Goal: Information Seeking & Learning: Find specific fact

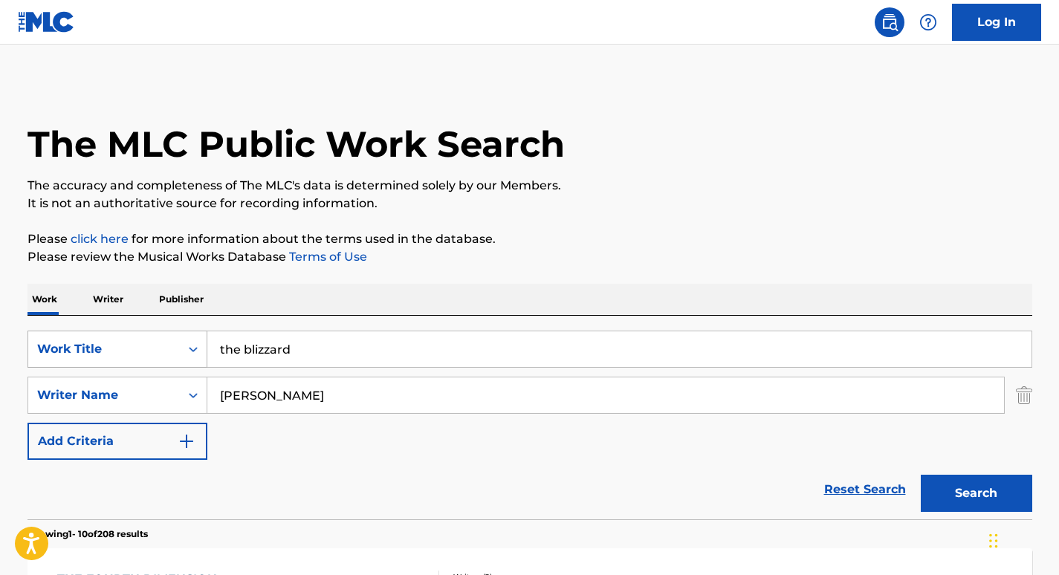
drag, startPoint x: 320, startPoint y: 354, endPoint x: 145, endPoint y: 339, distance: 176.1
click at [145, 339] on div "SearchWithCriteria843702f3-9891-4e10-ac27-1b2a69eb756c Work Title the blizzard" at bounding box center [530, 349] width 1005 height 37
paste input "VI. Chant sans paroles"
type input "VI. Chant sans paroles"
drag, startPoint x: 354, startPoint y: 388, endPoint x: 117, endPoint y: 358, distance: 238.2
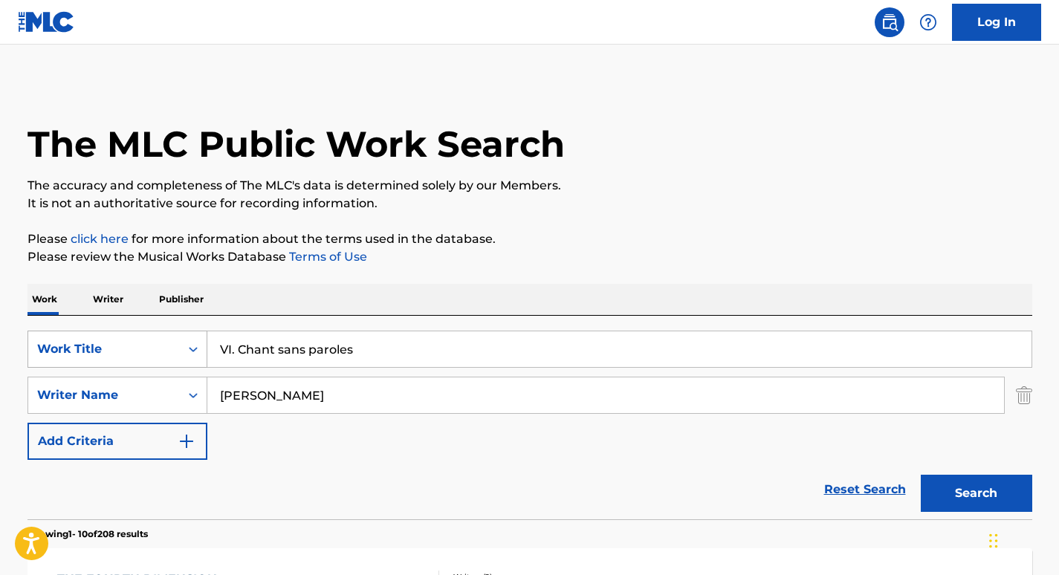
click at [117, 360] on div "SearchWithCriteria843702f3-9891-4e10-ac27-1b2a69eb756c Work Title VI. Chant san…" at bounding box center [530, 395] width 1005 height 129
paste input "[PERSON_NAME]"
type input "[PERSON_NAME]"
click at [921, 475] on button "Search" at bounding box center [976, 493] width 111 height 37
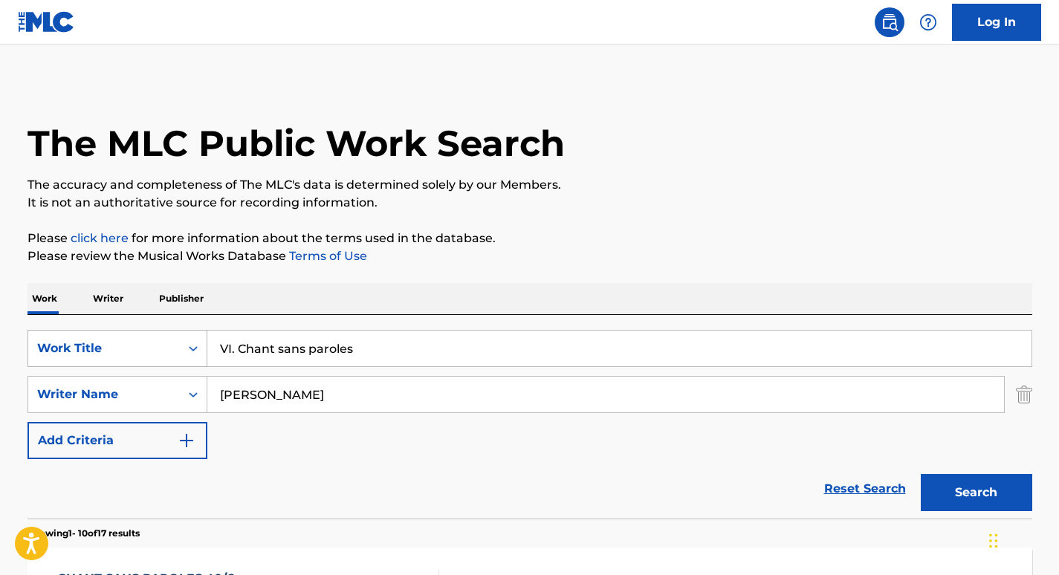
drag, startPoint x: 239, startPoint y: 351, endPoint x: 195, endPoint y: 347, distance: 44.8
click at [195, 347] on div "SearchWithCriteria843702f3-9891-4e10-ac27-1b2a69eb756c Work Title VI. Chant san…" at bounding box center [530, 348] width 1005 height 37
type input "Chant sans paroles"
click at [921, 474] on button "Search" at bounding box center [976, 492] width 111 height 37
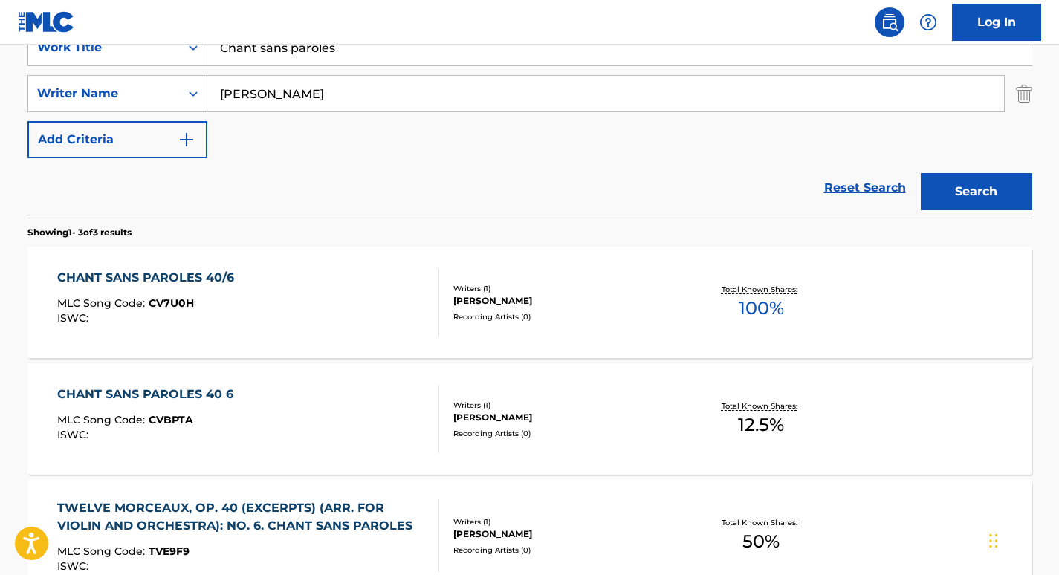
scroll to position [314, 0]
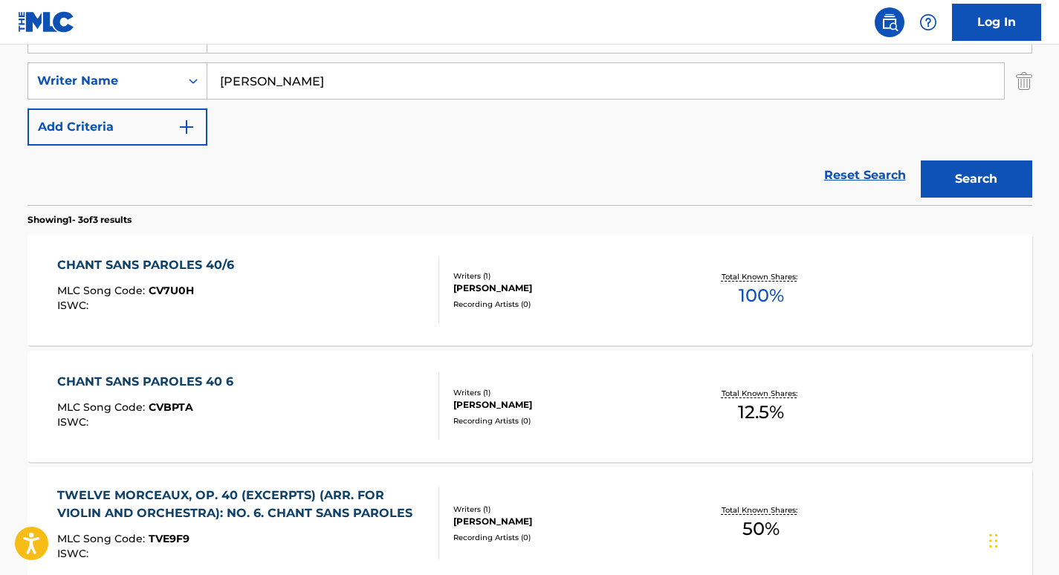
click at [195, 264] on div "CHANT SANS PAROLES 40/6" at bounding box center [149, 265] width 184 height 18
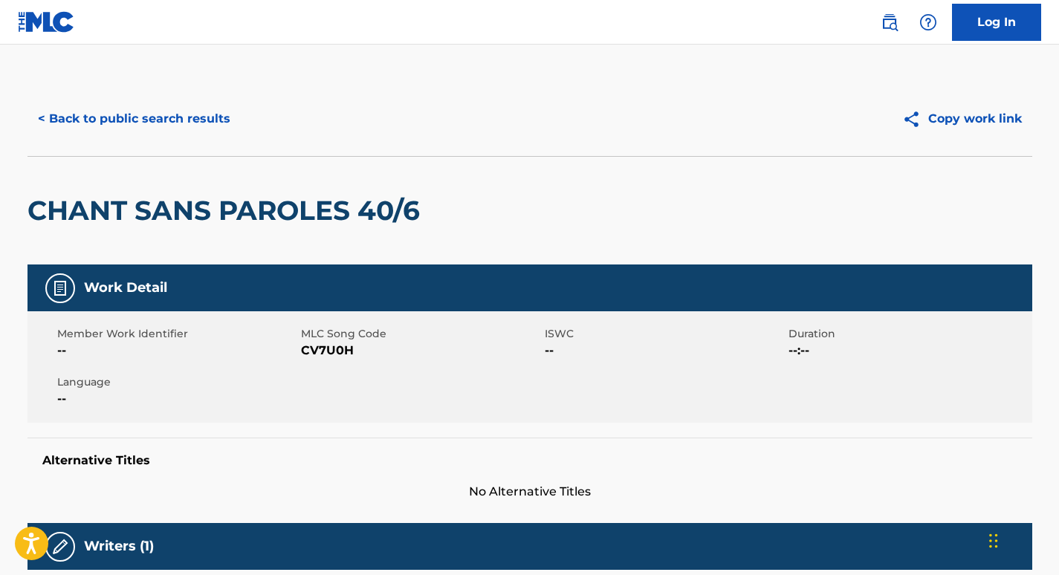
click at [326, 349] on span "CV7U0H" at bounding box center [421, 351] width 240 height 18
copy span "CV7U0H"
click at [170, 131] on button "< Back to public search results" at bounding box center [134, 118] width 213 height 37
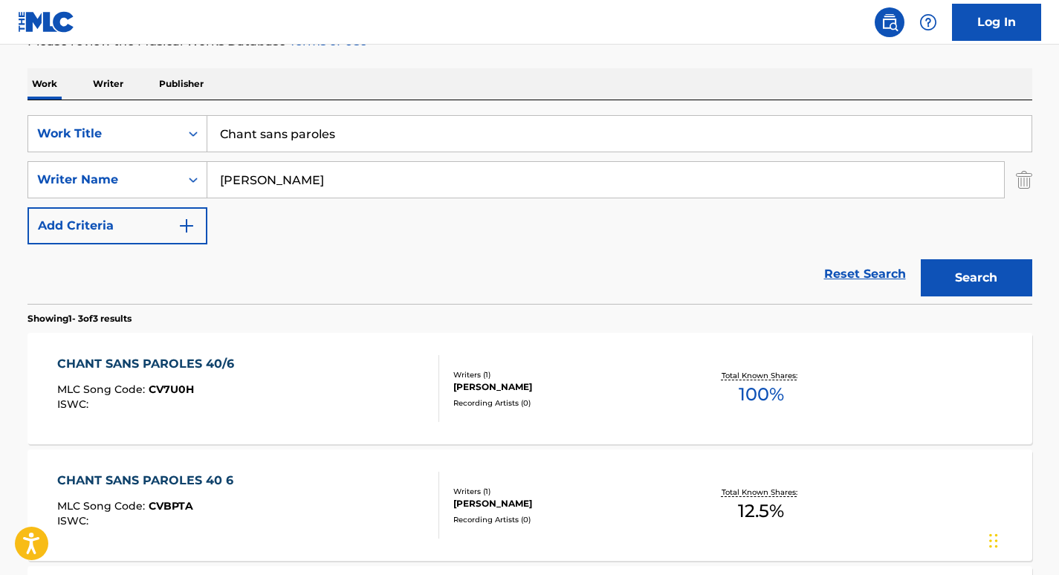
scroll to position [200, 0]
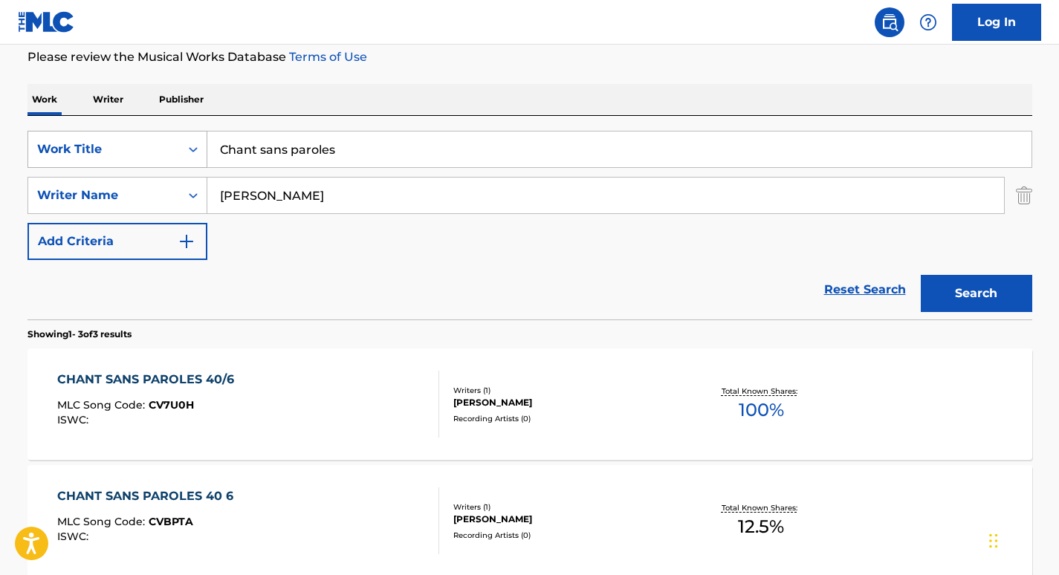
drag, startPoint x: 348, startPoint y: 140, endPoint x: 62, endPoint y: 139, distance: 285.4
click at [62, 139] on div "SearchWithCriteria843702f3-9891-4e10-ac27-1b2a69eb756c Work Title Chant sans pa…" at bounding box center [530, 149] width 1005 height 37
type input "fascination"
drag, startPoint x: 280, startPoint y: 204, endPoint x: 123, endPoint y: 195, distance: 157.1
click at [123, 195] on div "SearchWithCriteriad0864a62-bcdc-4000-b1f9-2690c730ab80 Writer Name [PERSON_NAME]" at bounding box center [530, 195] width 1005 height 37
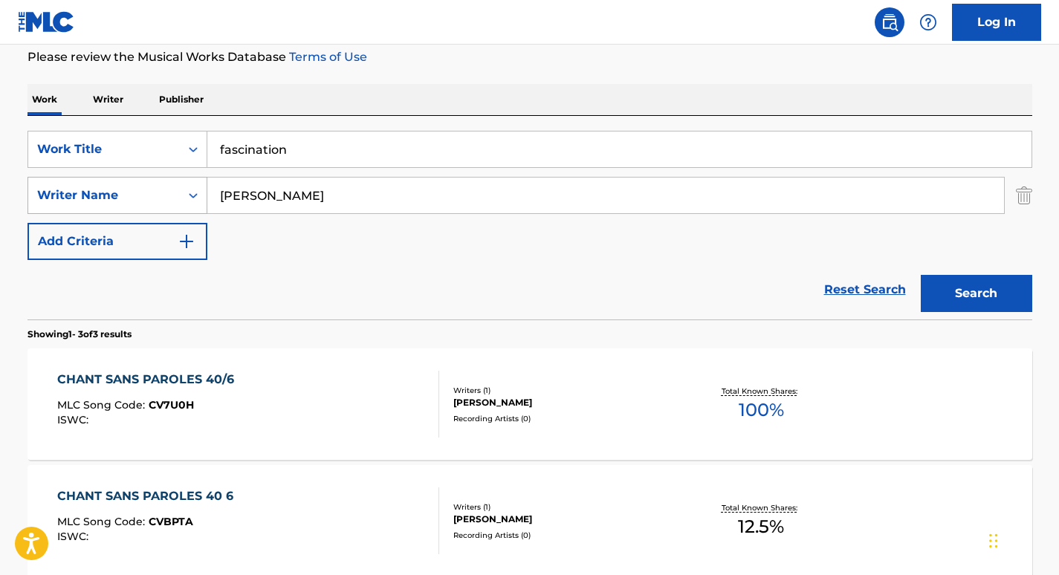
type input "[PERSON_NAME]"
click at [921, 275] on button "Search" at bounding box center [976, 293] width 111 height 37
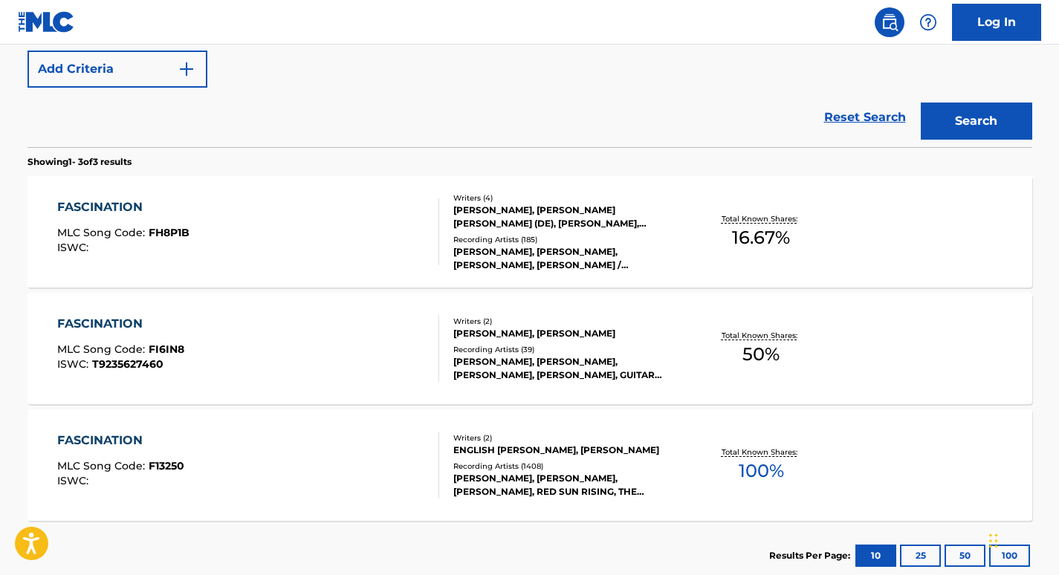
scroll to position [374, 0]
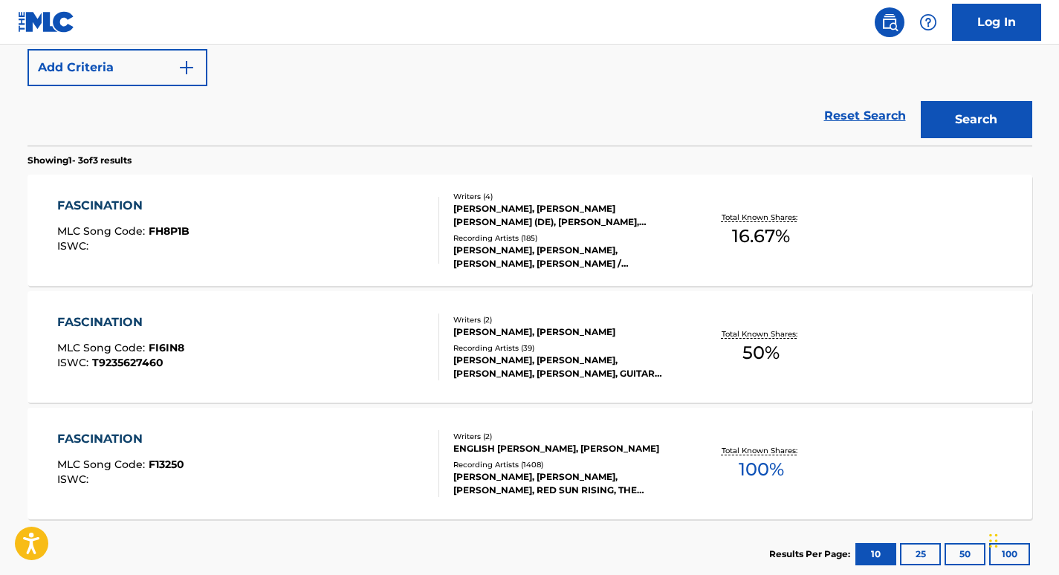
click at [125, 443] on div "FASCINATION" at bounding box center [120, 439] width 127 height 18
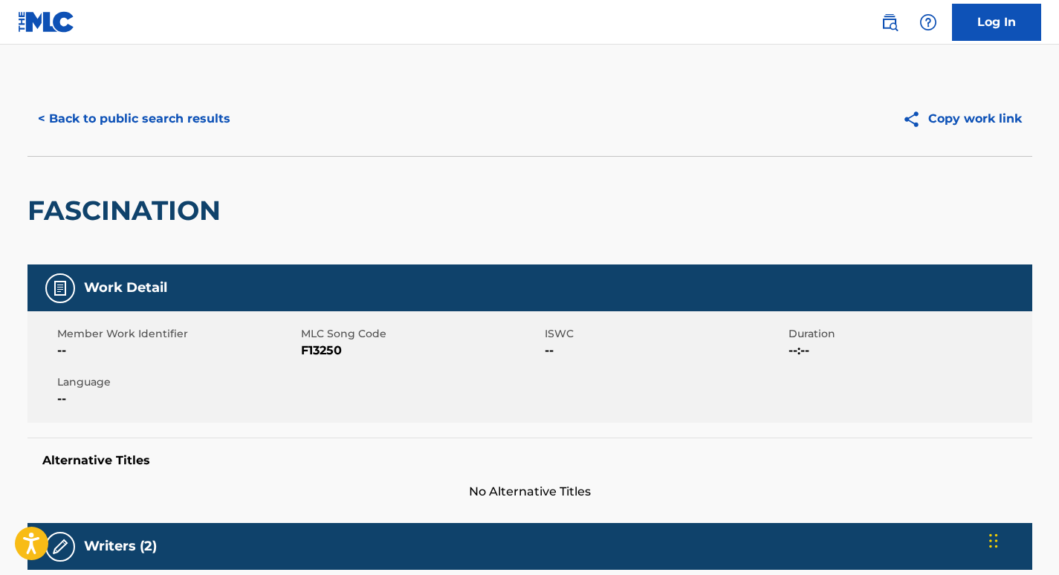
click at [308, 352] on span "F13250" at bounding box center [421, 351] width 240 height 18
copy span "F13250"
click at [144, 116] on button "< Back to public search results" at bounding box center [134, 118] width 213 height 37
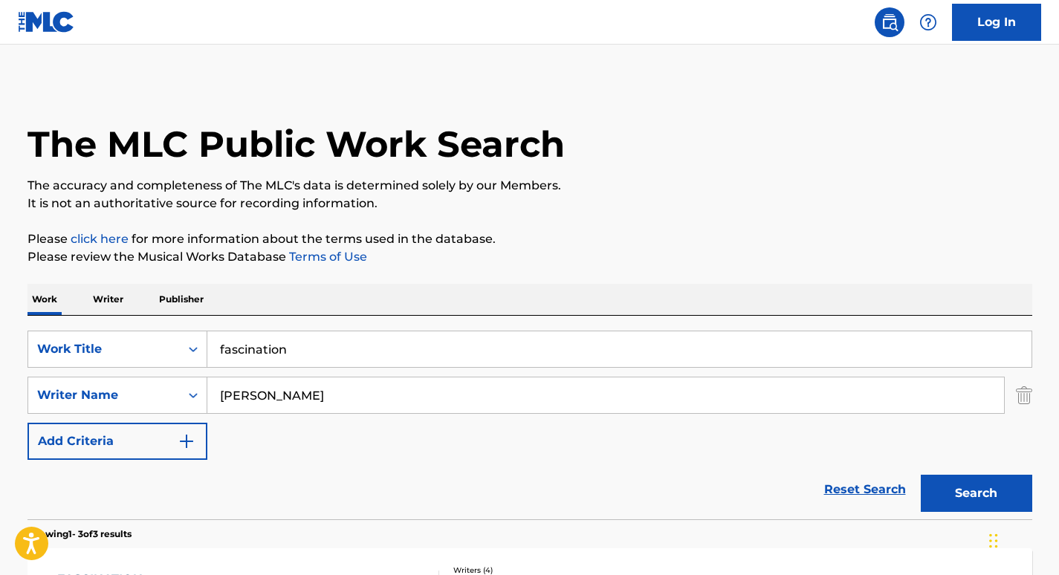
drag, startPoint x: 315, startPoint y: 395, endPoint x: 91, endPoint y: 370, distance: 225.1
click at [91, 370] on div "SearchWithCriteria843702f3-9891-4e10-ac27-1b2a69eb756c Work Title fascination S…" at bounding box center [530, 395] width 1005 height 129
paste input "[PERSON_NAME]"
click at [921, 475] on button "Search" at bounding box center [976, 493] width 111 height 37
drag, startPoint x: 302, startPoint y: 396, endPoint x: 91, endPoint y: 378, distance: 211.9
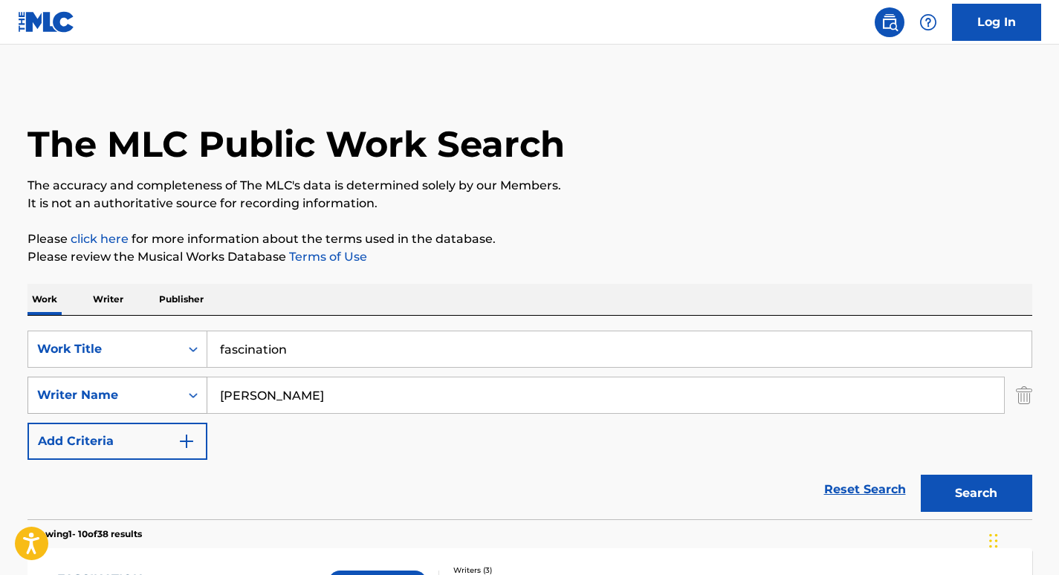
click at [91, 378] on div "SearchWithCriteriad0864a62-bcdc-4000-b1f9-2690c730ab80 Writer Name [PERSON_NAME]" at bounding box center [530, 395] width 1005 height 37
paste input ""[PERSON_NAME]""
click at [225, 394] on input ""[PERSON_NAME]" at bounding box center [605, 396] width 797 height 36
click at [921, 475] on button "Search" at bounding box center [976, 493] width 111 height 37
drag, startPoint x: 370, startPoint y: 389, endPoint x: 95, endPoint y: 364, distance: 276.2
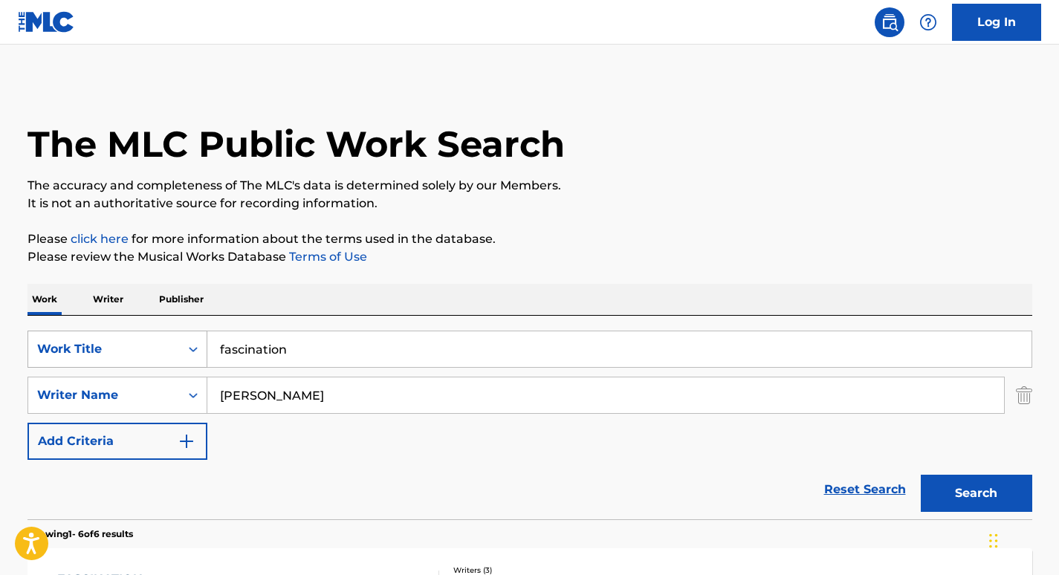
click at [95, 364] on div "SearchWithCriteria843702f3-9891-4e10-ac27-1b2a69eb756c Work Title fascination S…" at bounding box center [530, 395] width 1005 height 129
paste input "[PERSON_NAME]"
type input "[PERSON_NAME]"
click at [921, 475] on button "Search" at bounding box center [976, 493] width 111 height 37
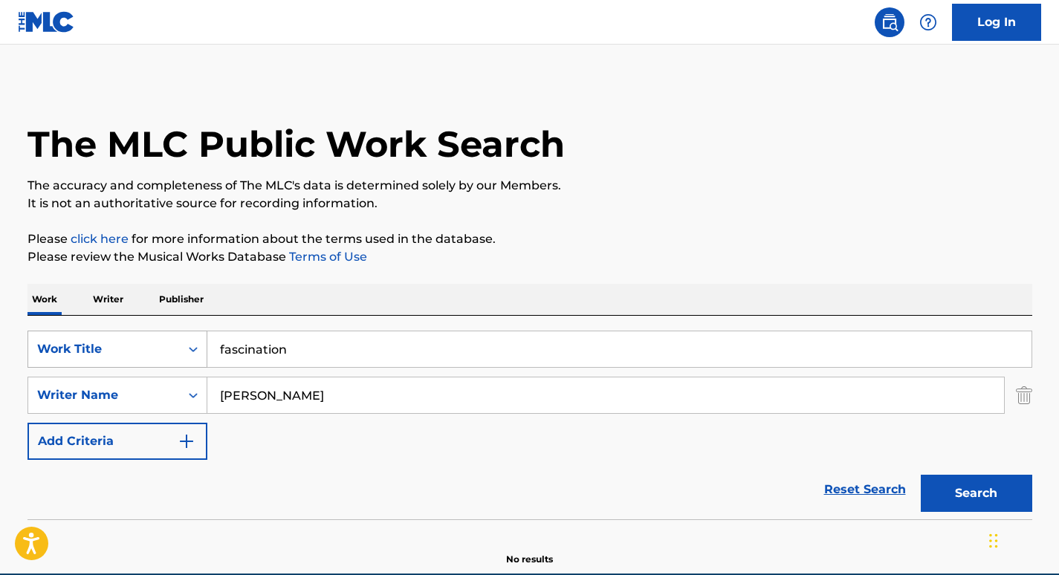
scroll to position [70, 0]
